Goal: Information Seeking & Learning: Learn about a topic

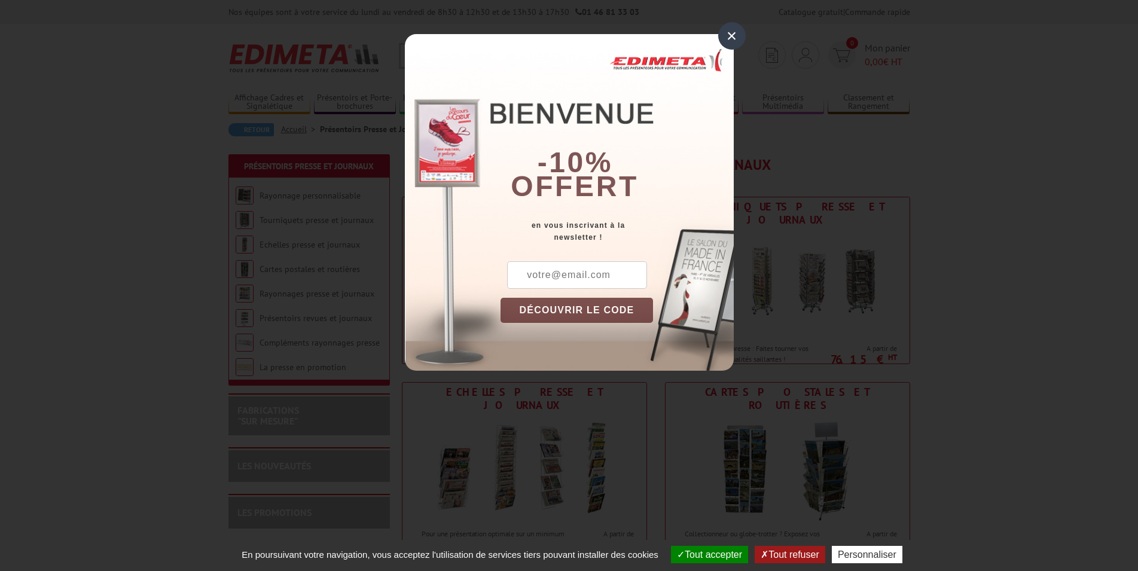
click at [741, 38] on div "×" at bounding box center [732, 36] width 28 height 28
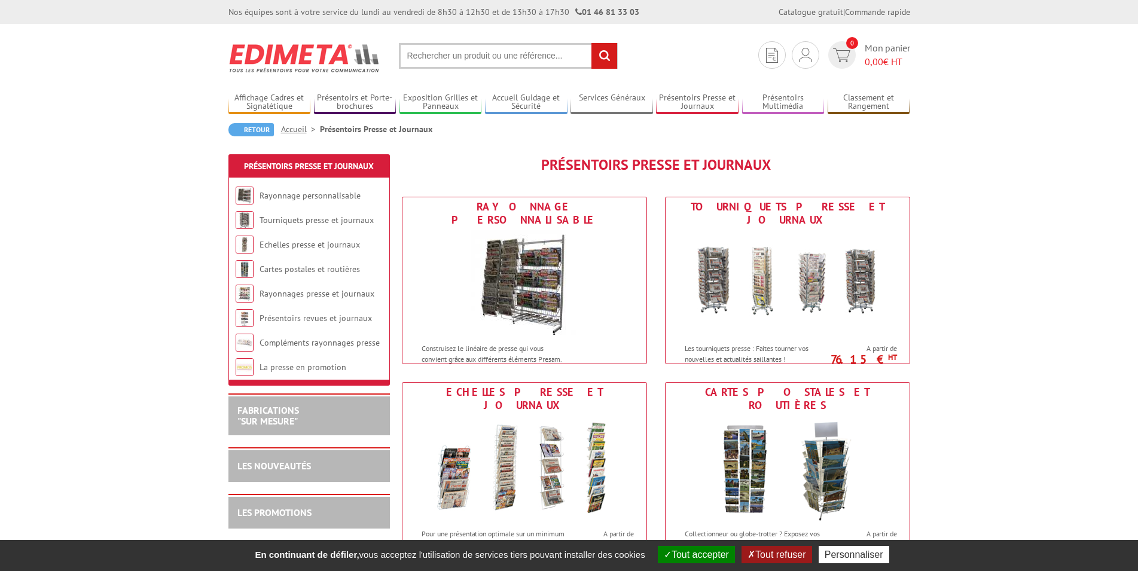
click at [294, 131] on link "Accueil" at bounding box center [300, 129] width 39 height 11
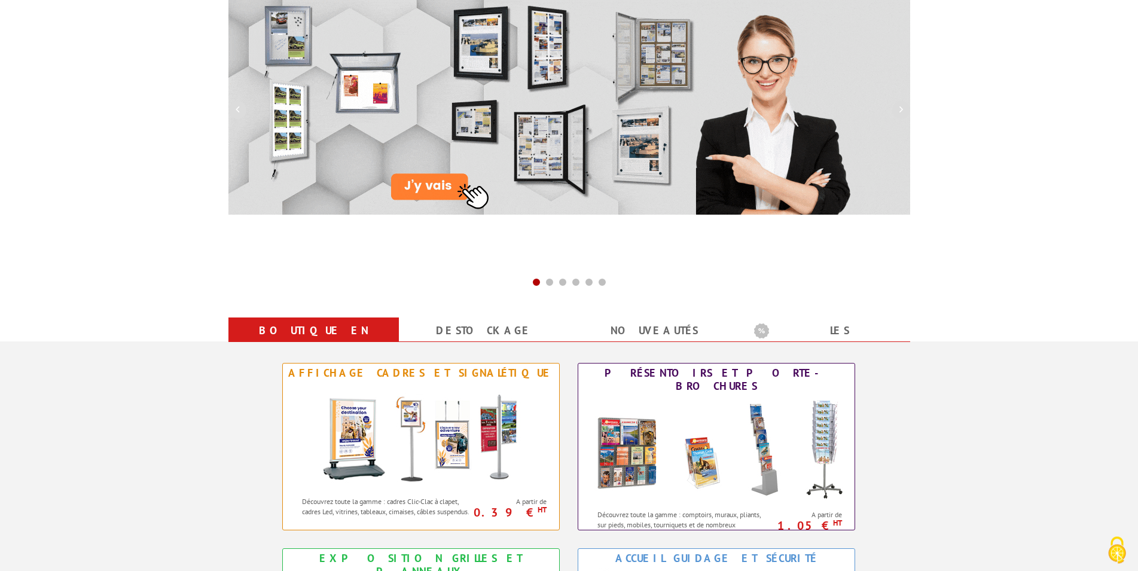
scroll to position [183, 0]
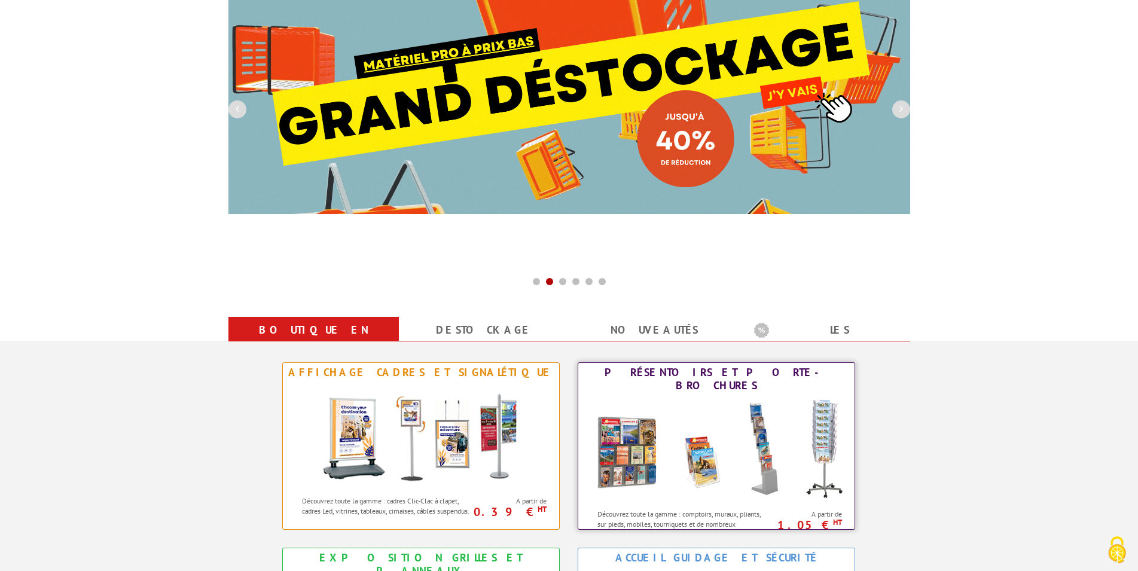
click at [707, 447] on img at bounding box center [716, 449] width 263 height 108
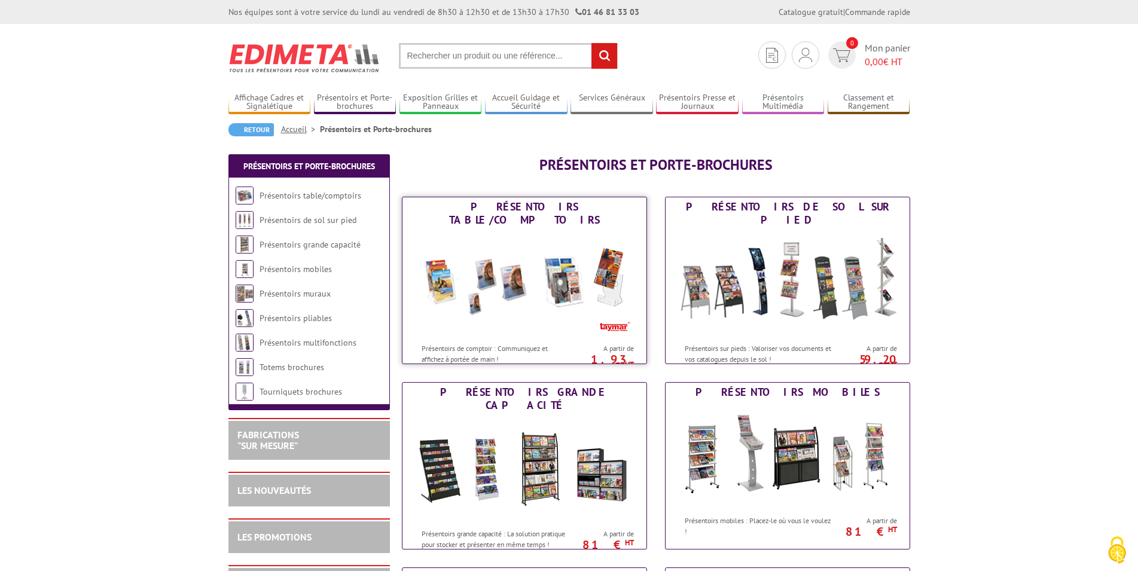
click at [567, 298] on img at bounding box center [524, 284] width 221 height 108
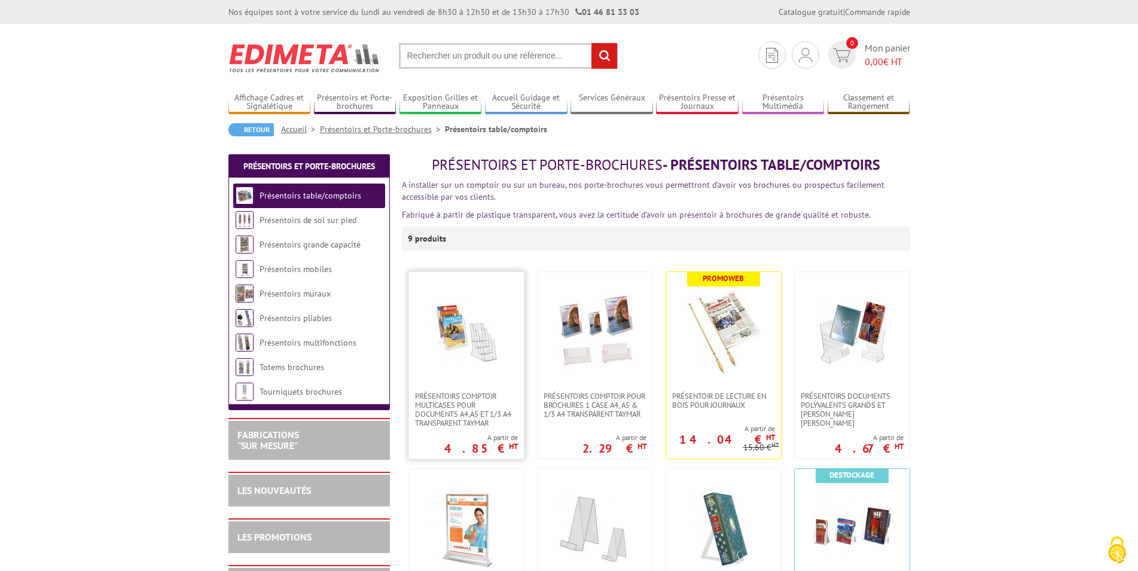
click at [472, 343] on img at bounding box center [466, 332] width 84 height 84
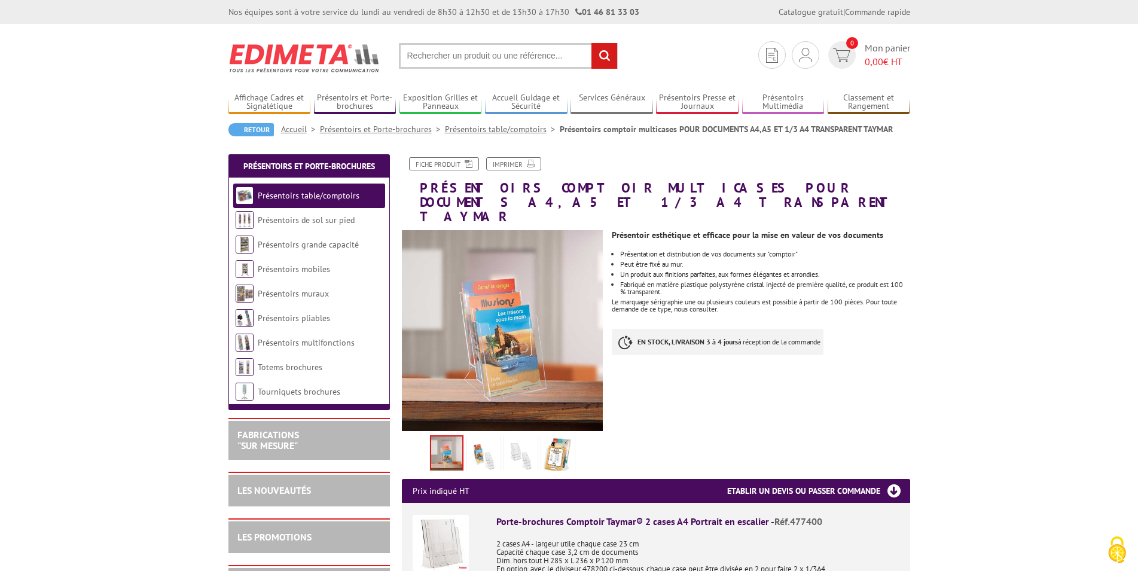
click at [480, 438] on img at bounding box center [483, 456] width 29 height 37
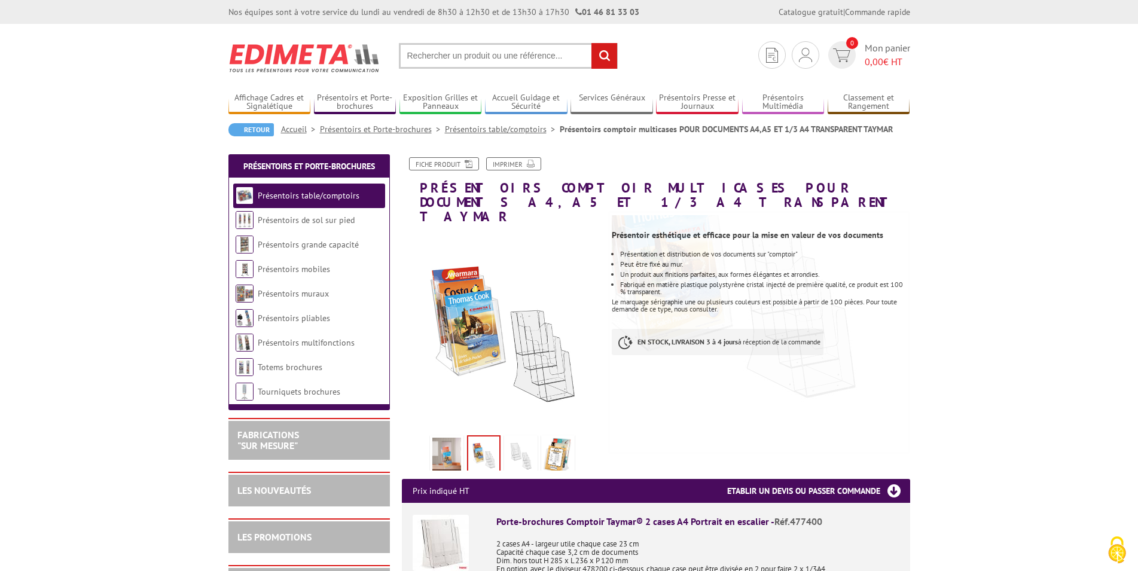
click at [529, 447] on img at bounding box center [520, 456] width 29 height 37
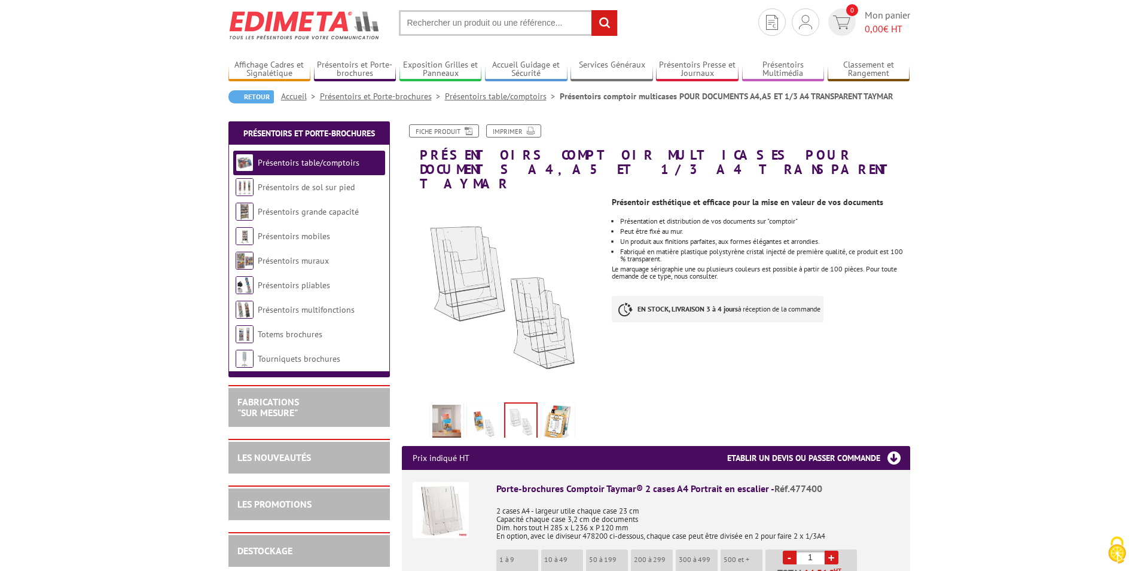
scroll to position [61, 0]
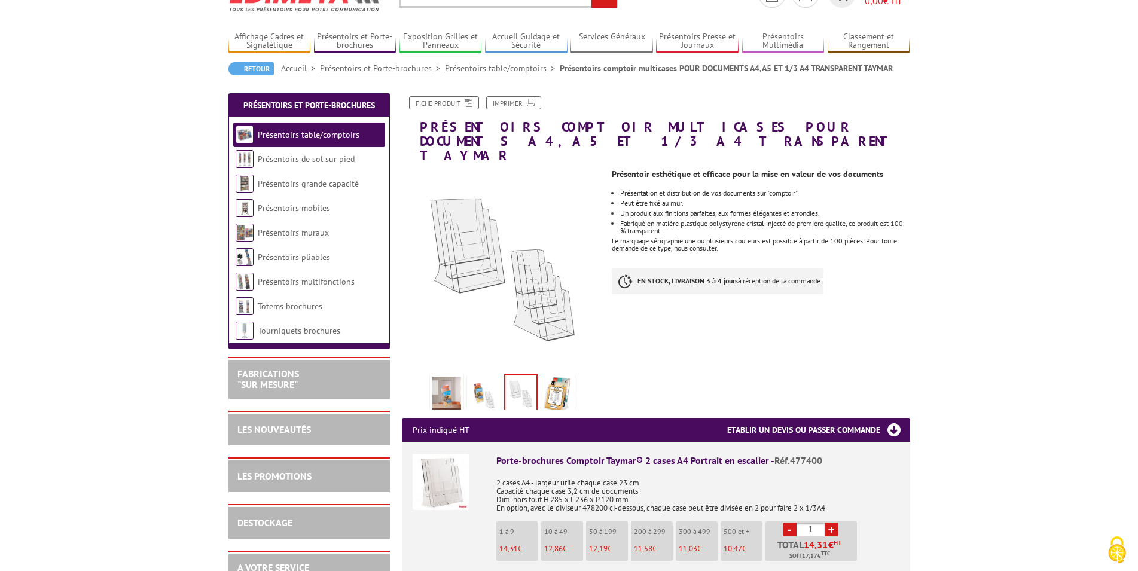
click at [453, 481] on img at bounding box center [441, 482] width 56 height 56
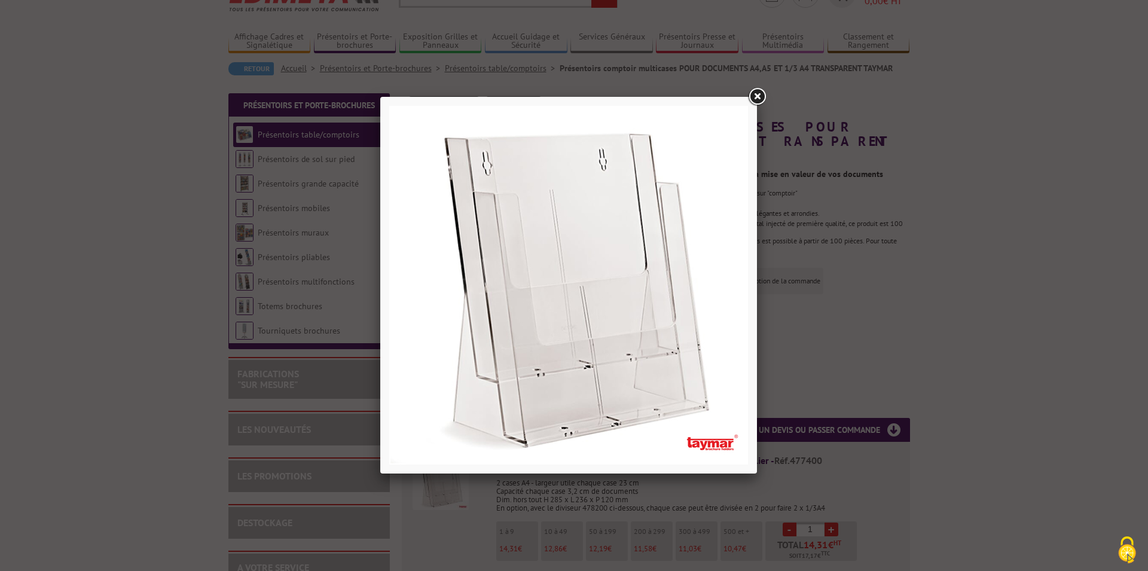
click at [760, 94] on link at bounding box center [757, 97] width 22 height 22
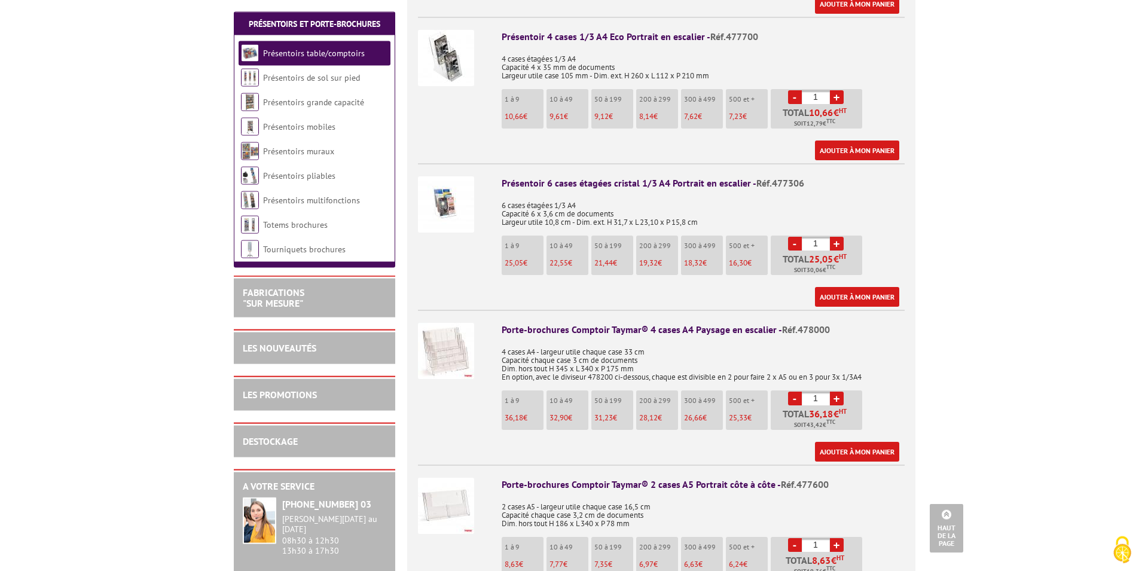
scroll to position [1403, 0]
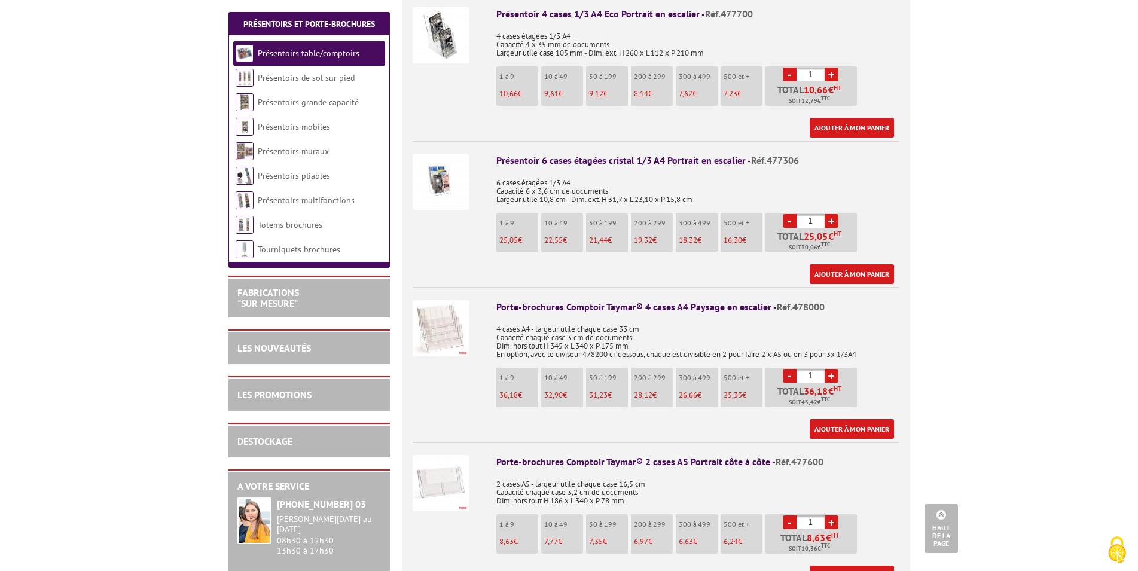
click at [449, 477] on img at bounding box center [441, 483] width 56 height 56
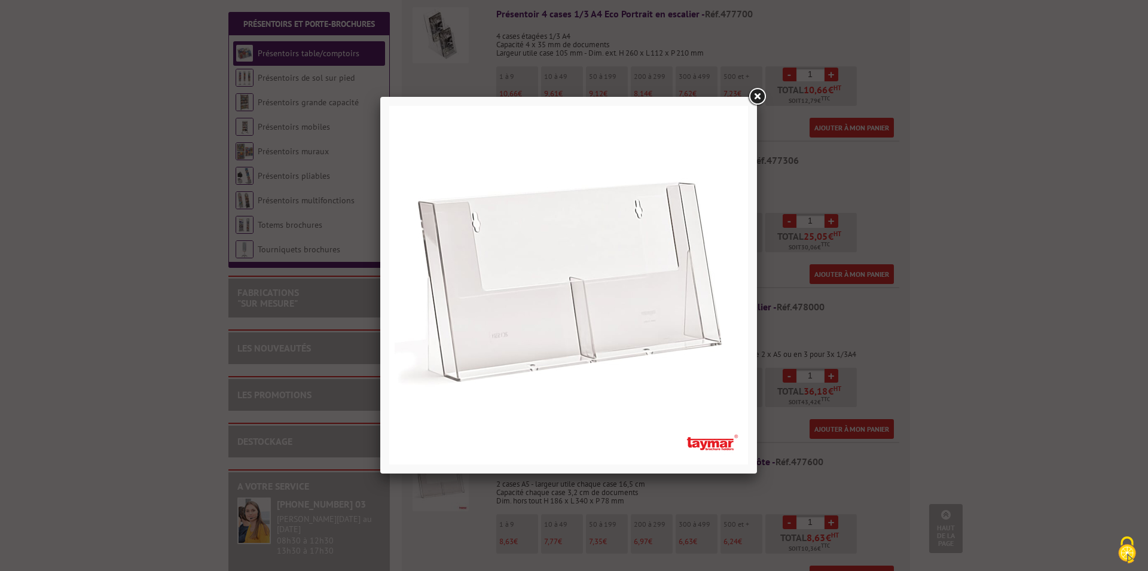
click at [755, 93] on link at bounding box center [757, 97] width 22 height 22
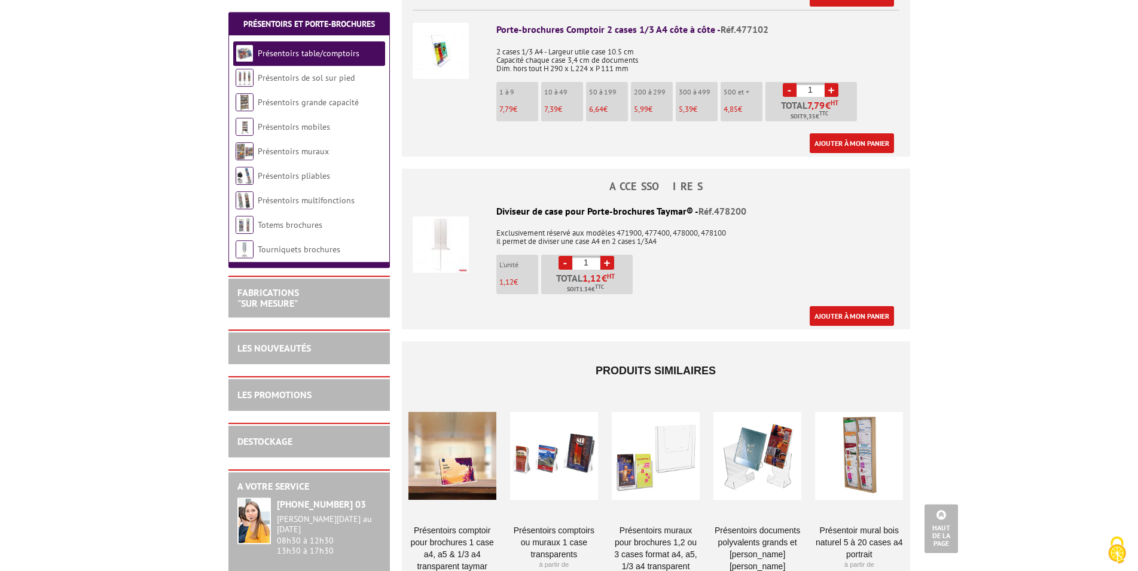
scroll to position [2744, 0]
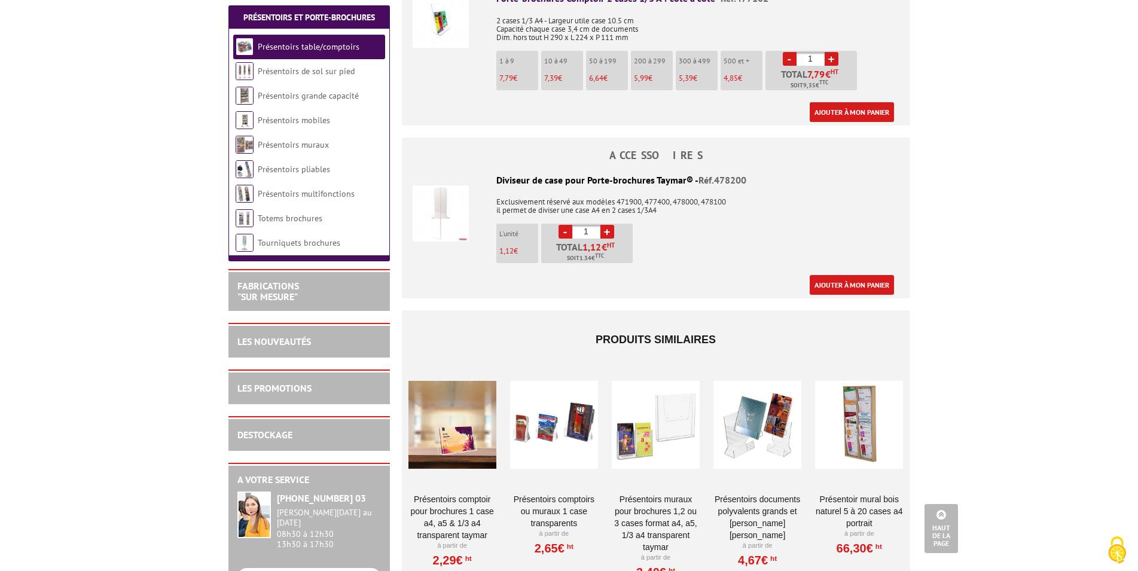
click at [573, 417] on div at bounding box center [554, 425] width 88 height 120
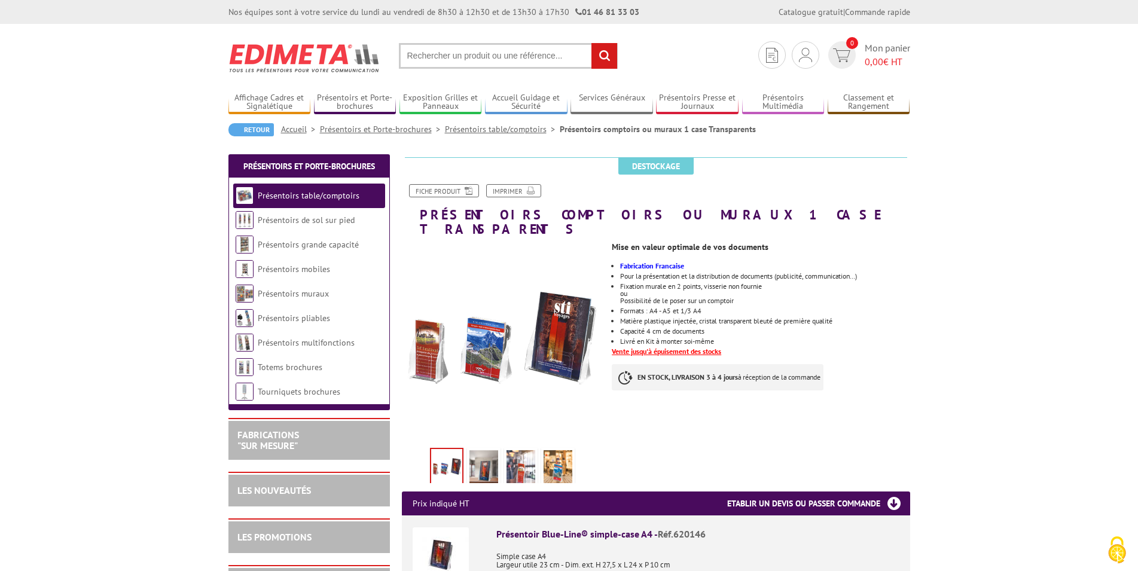
click at [549, 299] on img at bounding box center [502, 342] width 201 height 201
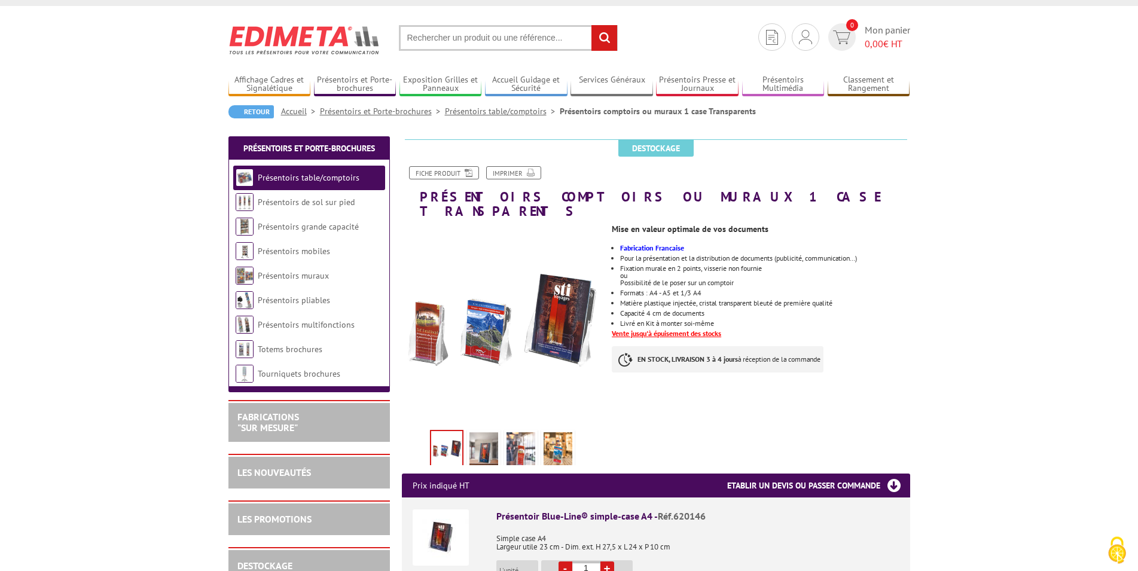
scroll to position [61, 0]
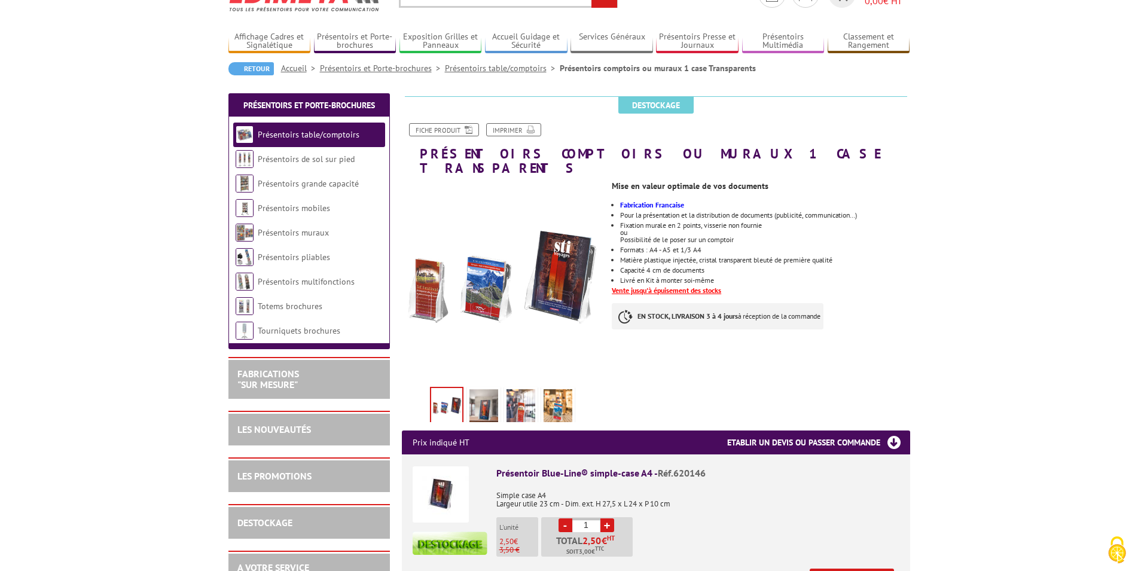
click at [456, 483] on img at bounding box center [441, 494] width 56 height 56
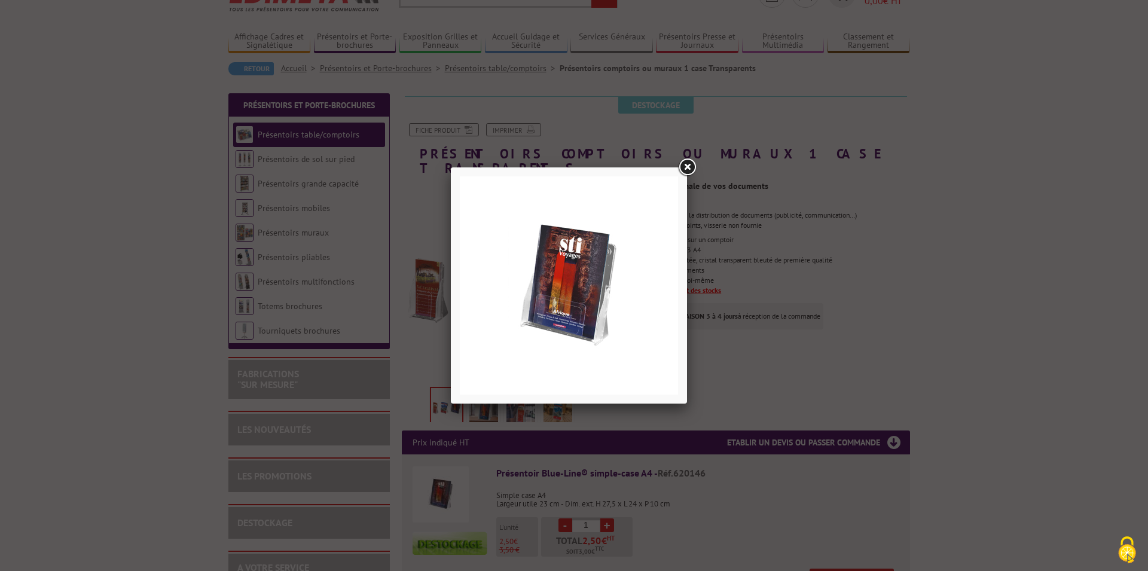
click at [689, 164] on link at bounding box center [687, 168] width 22 height 22
